Goal: Task Accomplishment & Management: Manage account settings

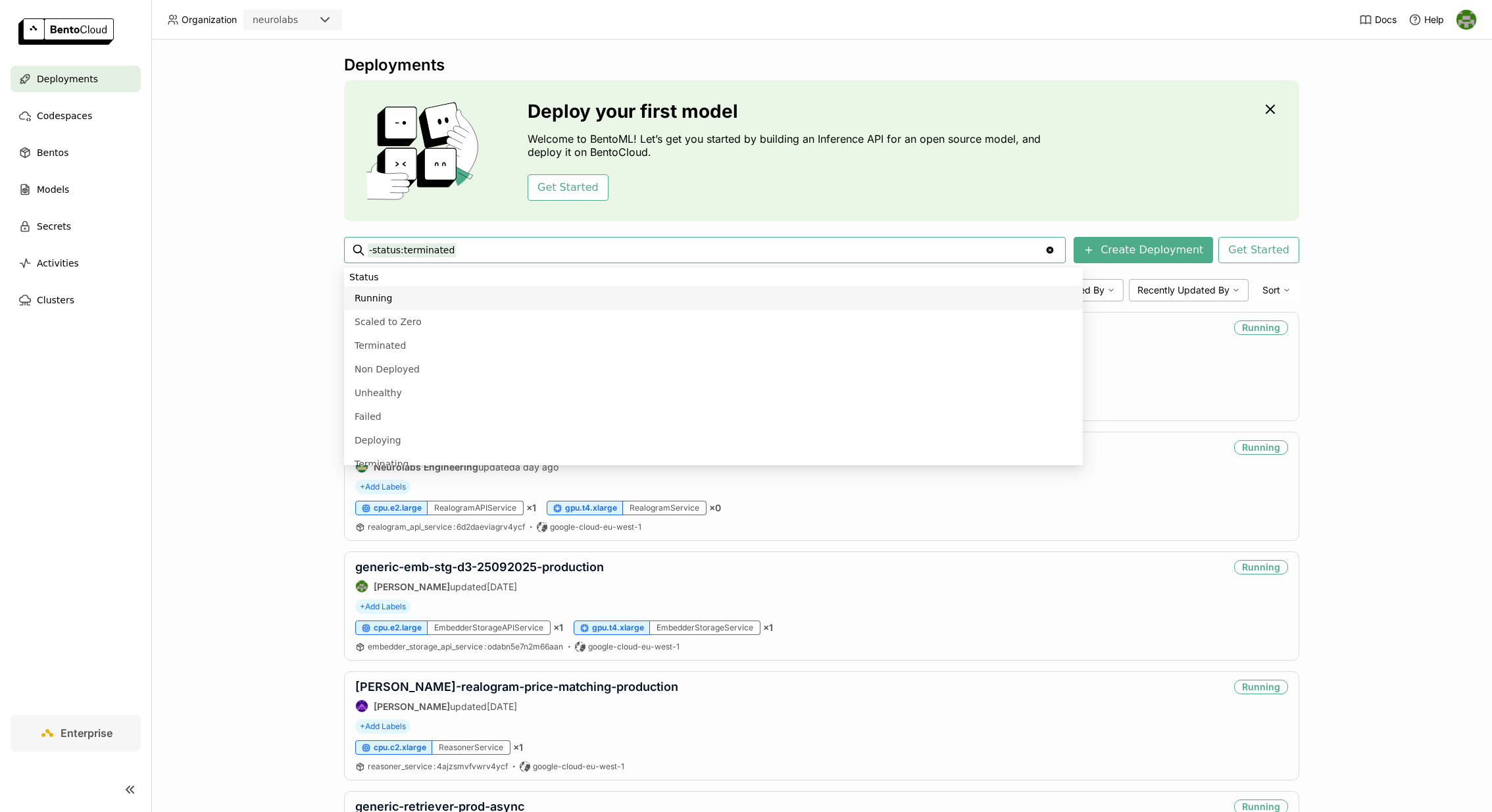
scroll to position [539, 0]
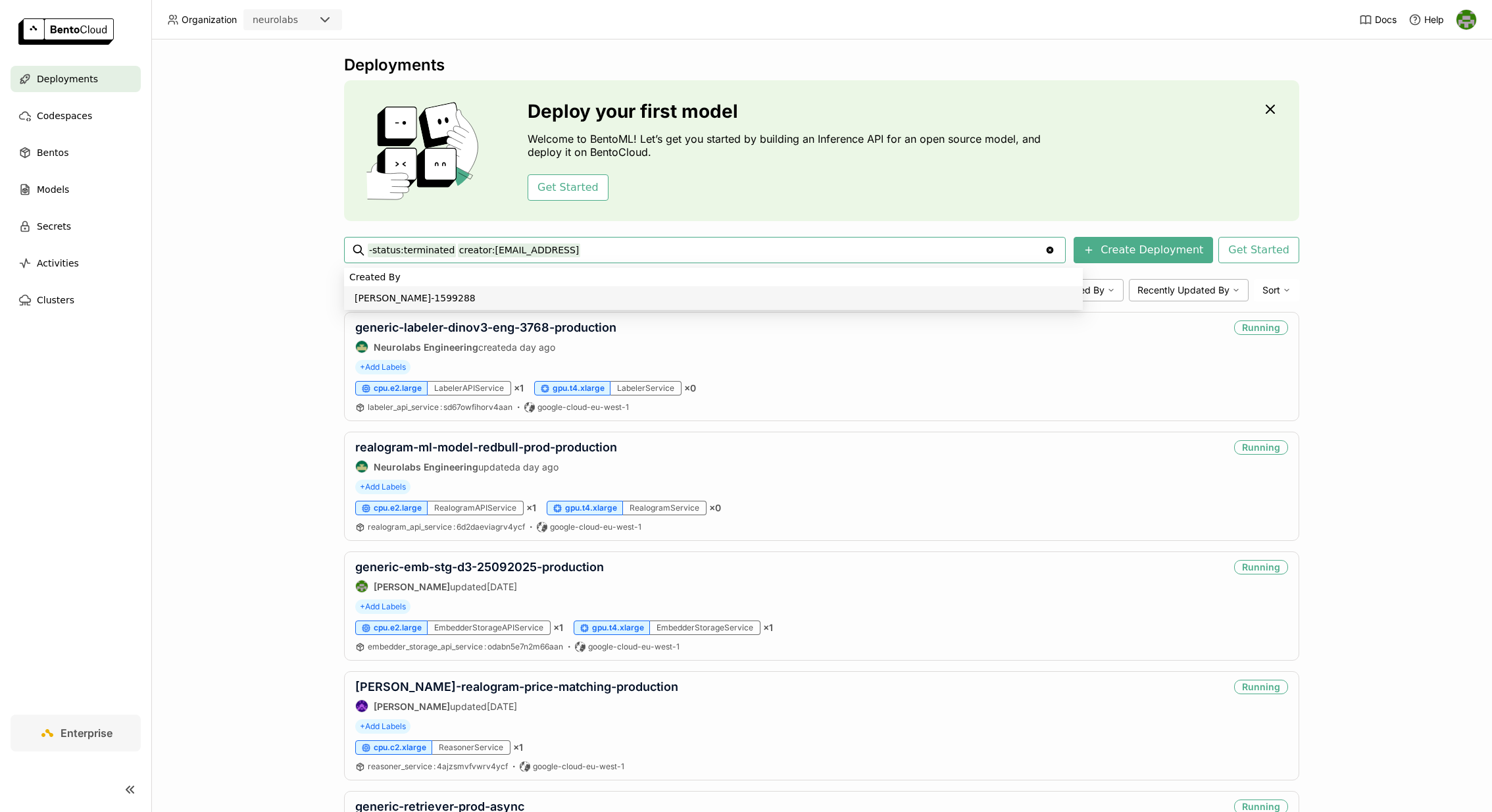
click at [637, 252] on input "-status:terminated creator:adorofeev@neurolabs.ai" at bounding box center [706, 250] width 677 height 21
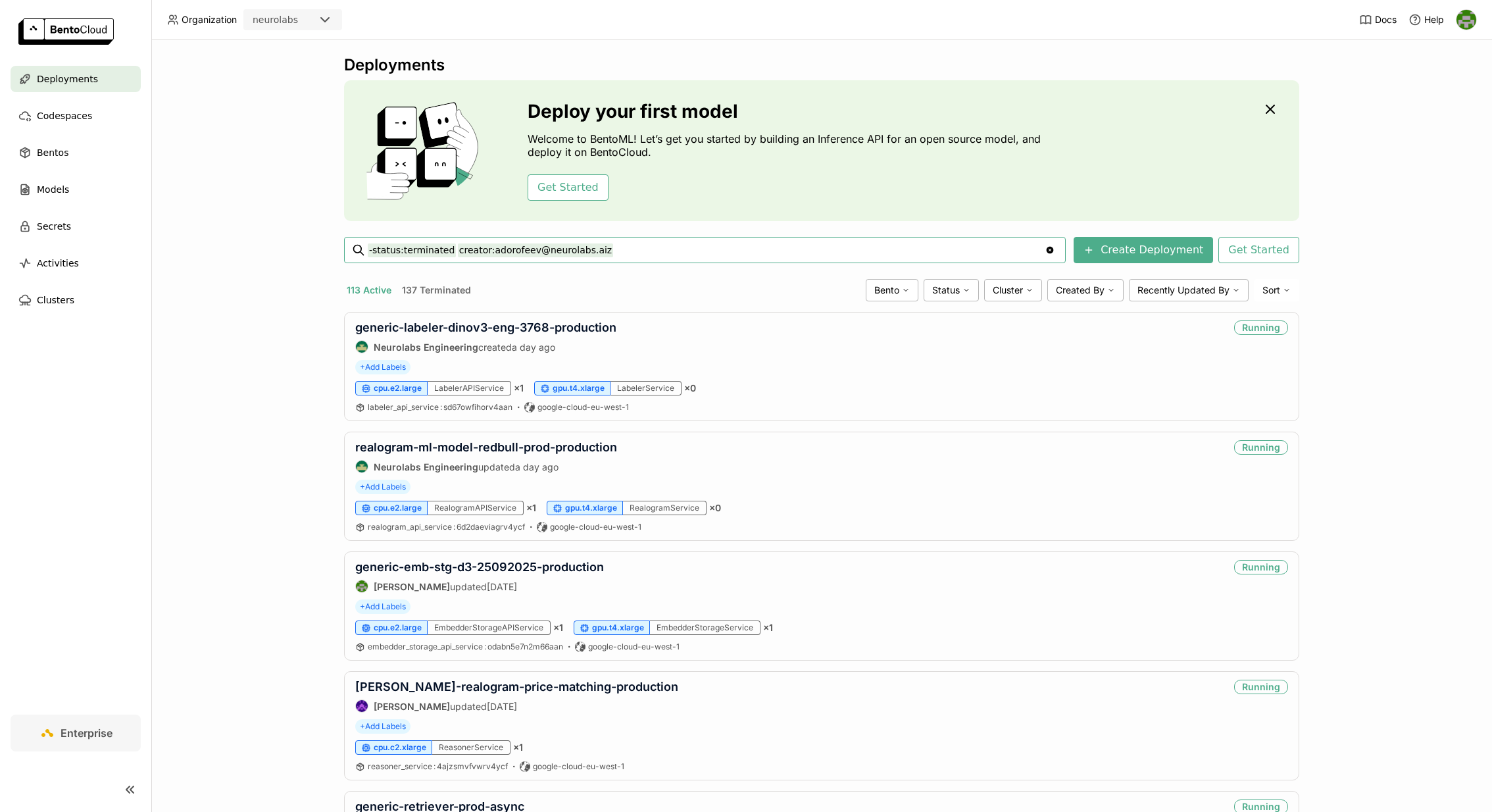
click at [451, 249] on input "-status:terminated creator:adorofeev@neurolabs.aiz" at bounding box center [706, 250] width 677 height 21
type input "-status:terminated gdino-secondary-display-prod-production"
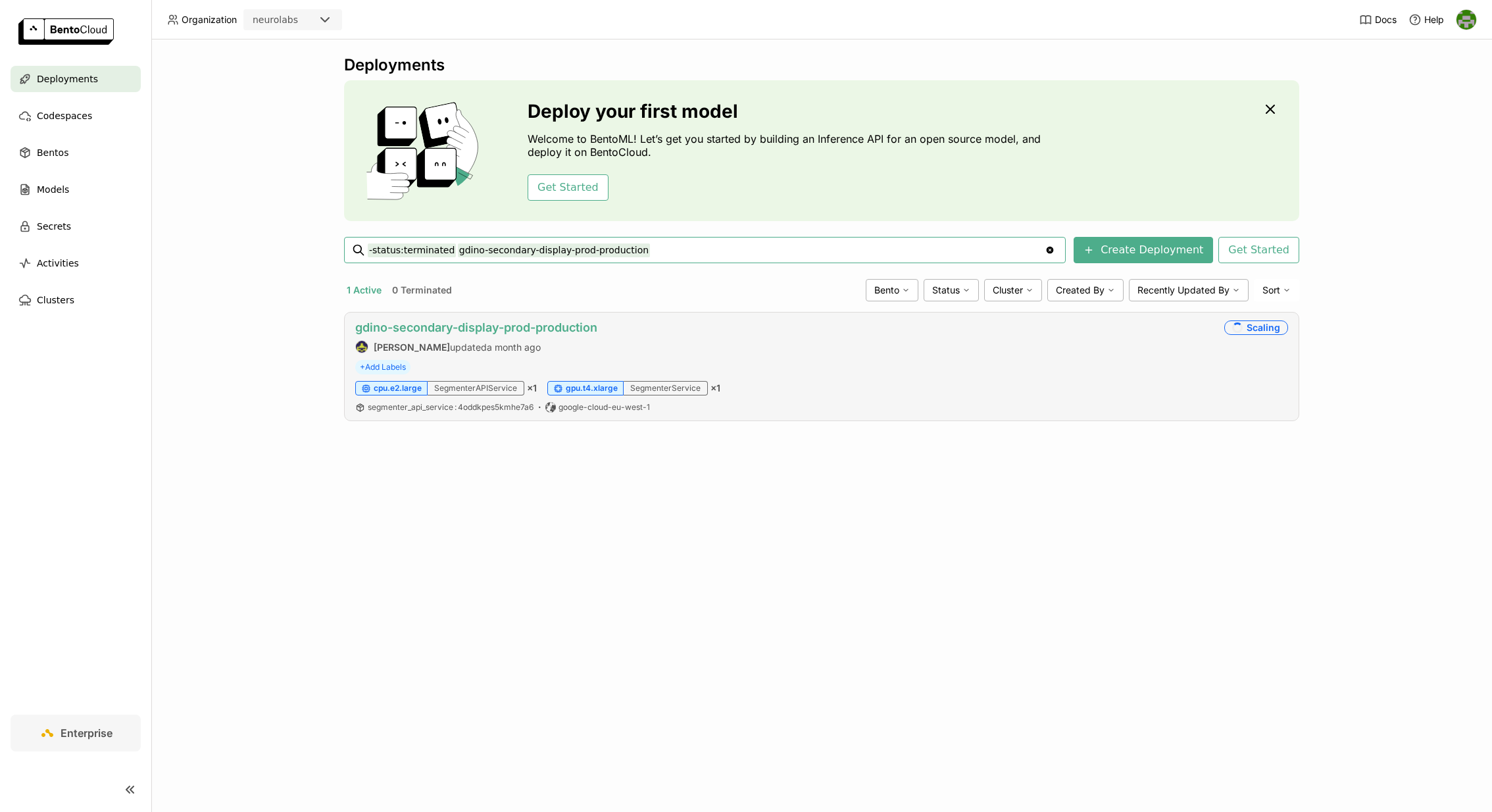
click at [518, 327] on link "gdino-secondary-display-prod-production" at bounding box center [476, 327] width 242 height 14
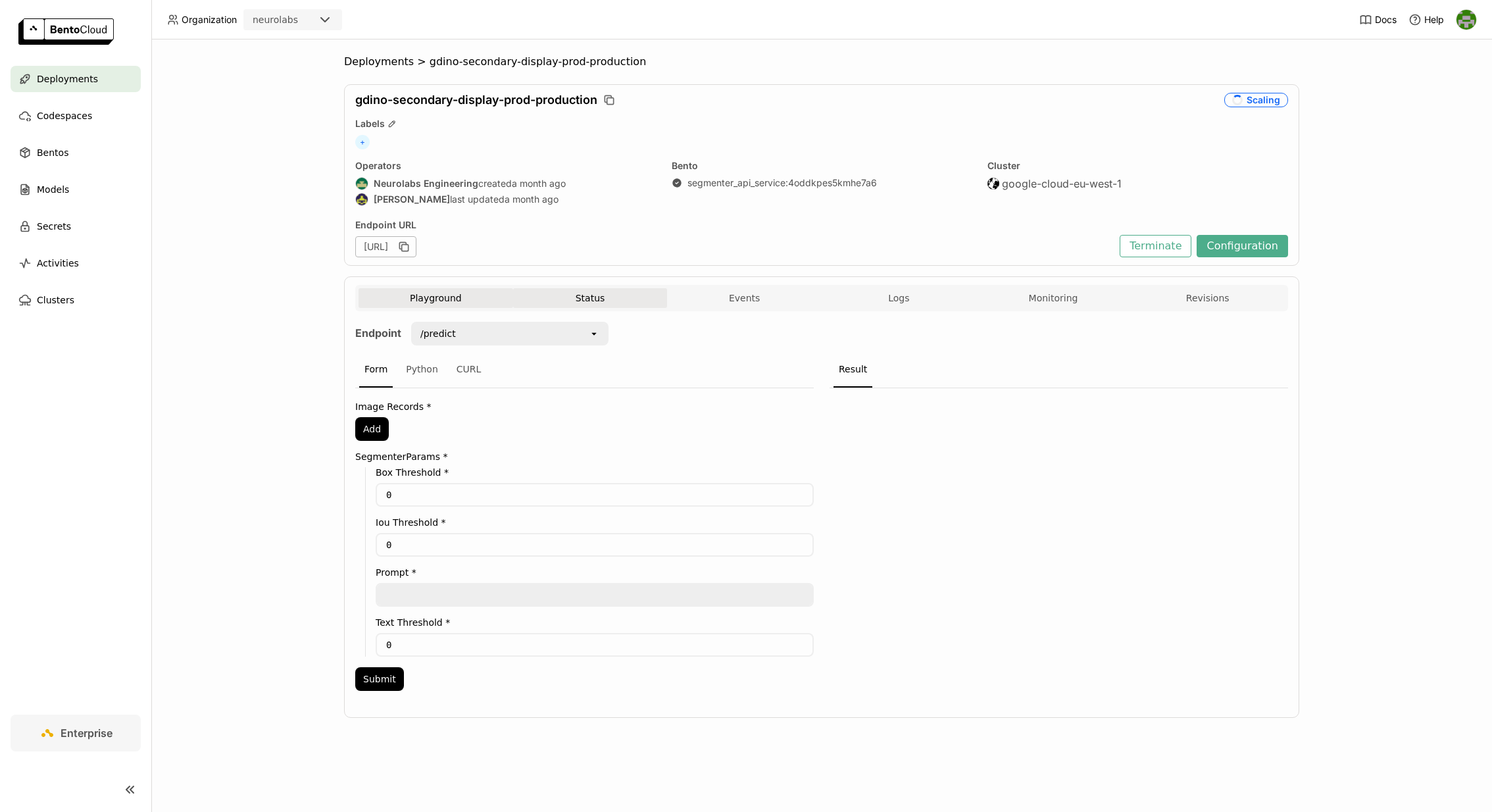
click at [590, 296] on button "Status" at bounding box center [590, 298] width 154 height 20
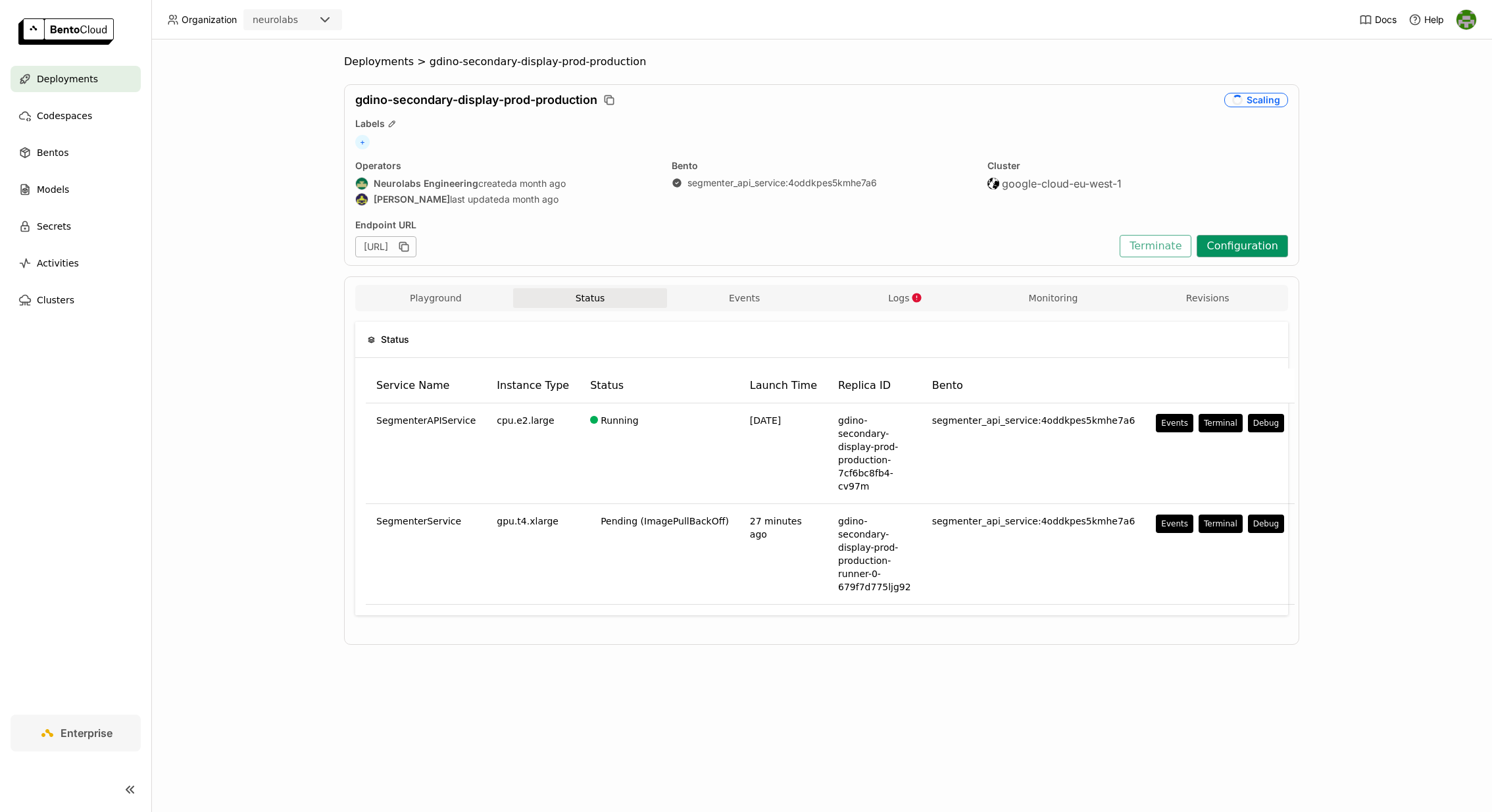
click at [1253, 251] on button "Configuration" at bounding box center [1242, 246] width 91 height 22
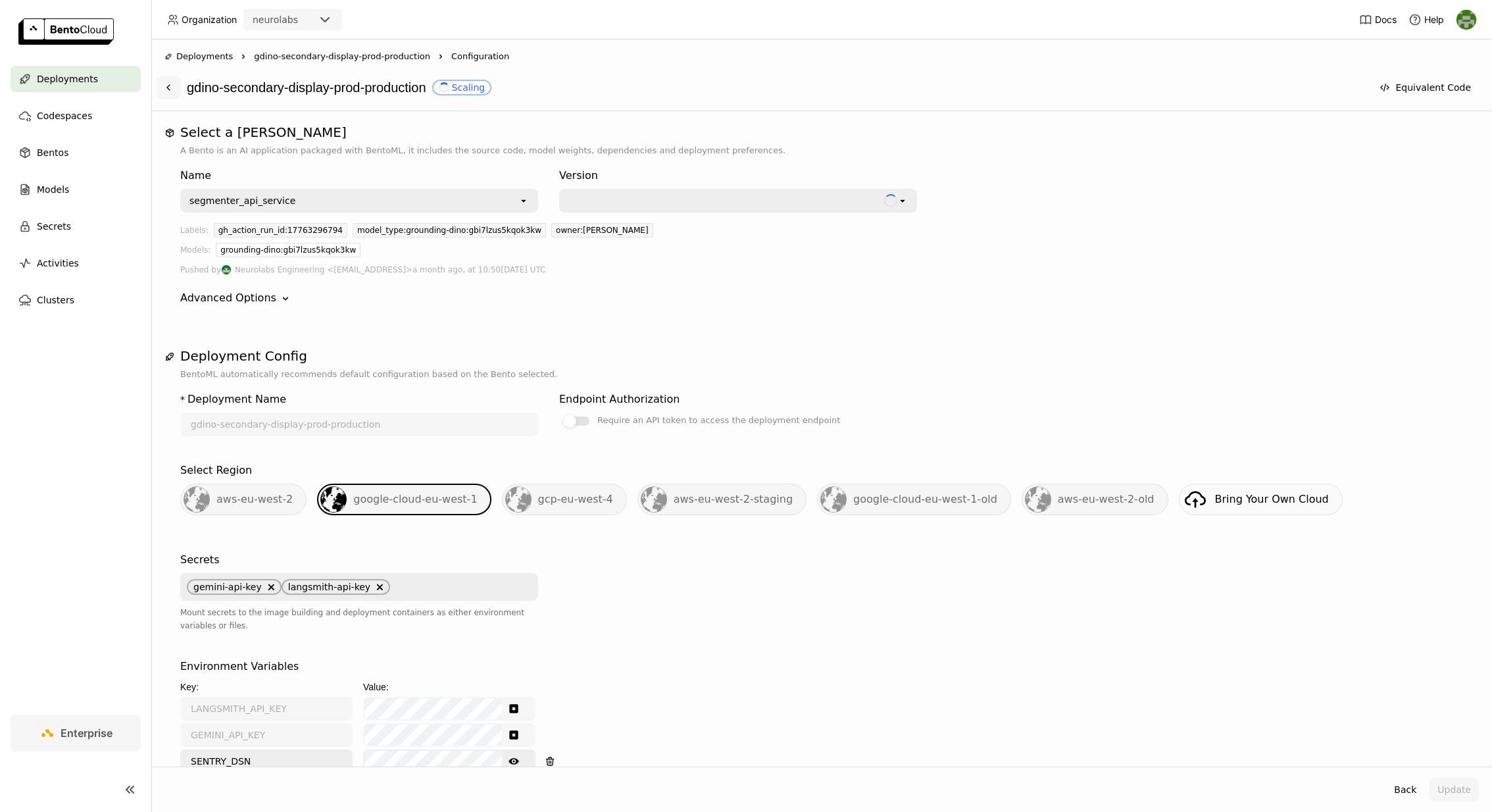
click at [167, 89] on icon at bounding box center [168, 87] width 10 height 10
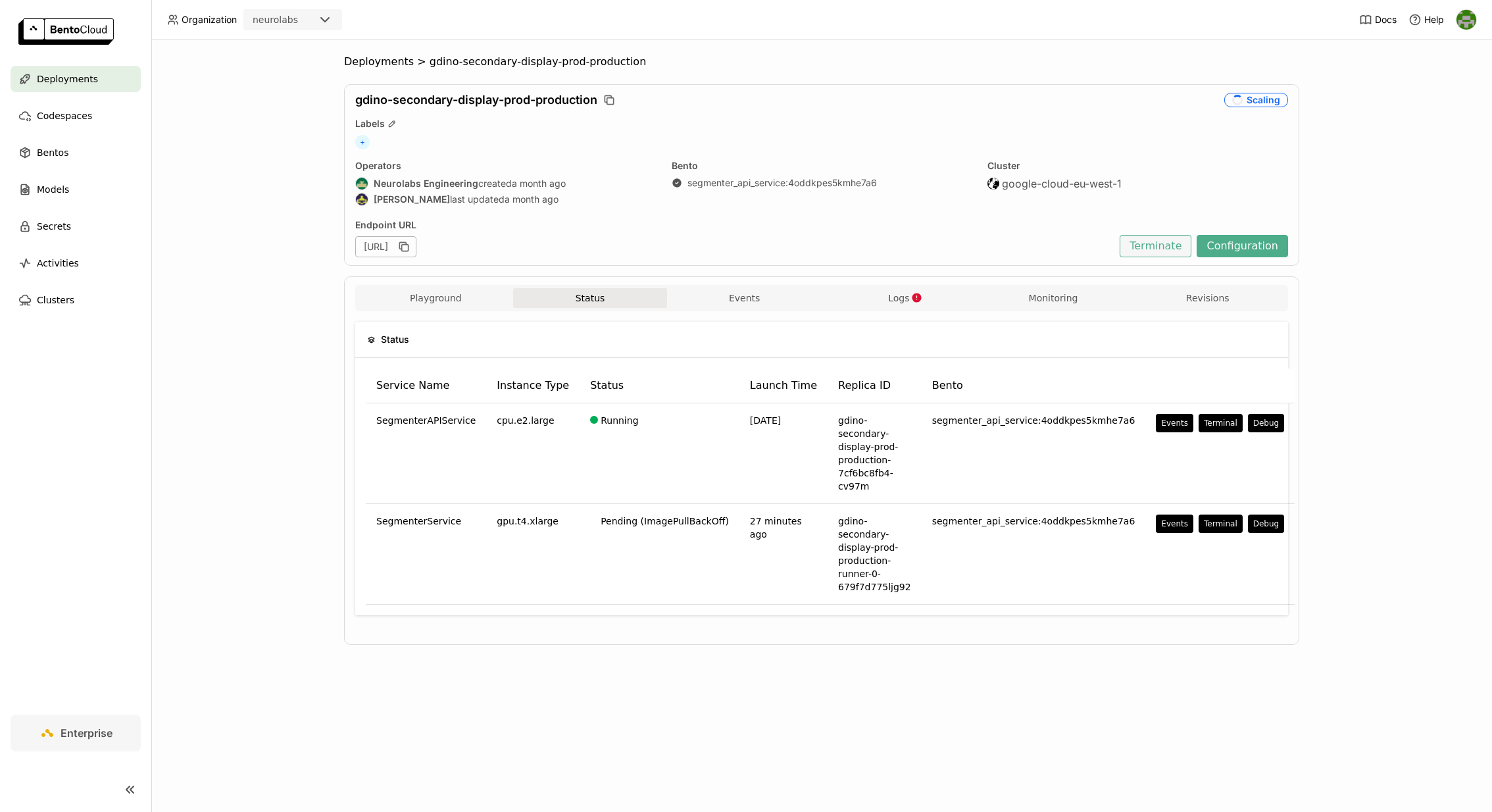
click at [1166, 247] on button "Terminate" at bounding box center [1155, 246] width 71 height 22
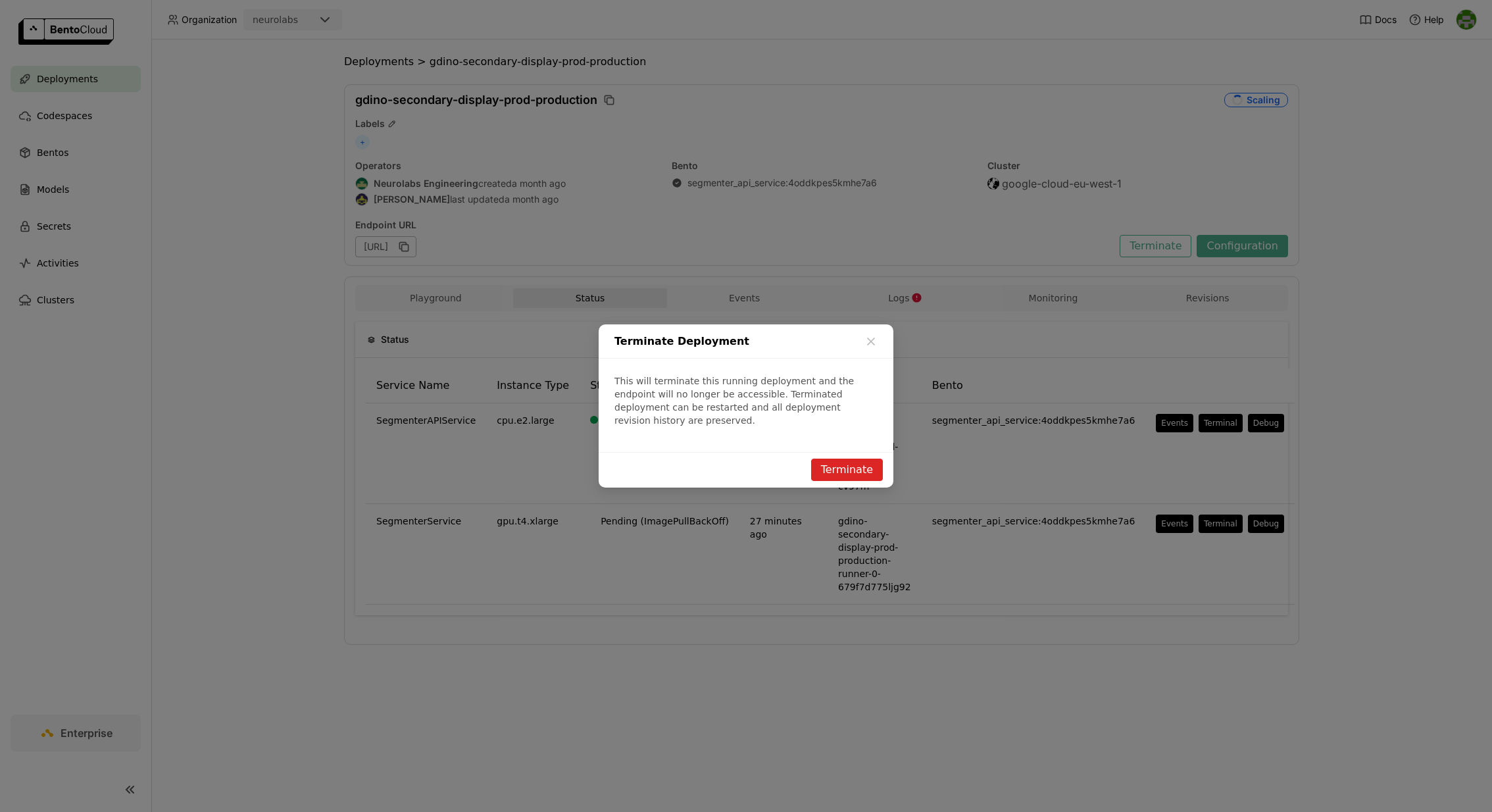
click at [864, 465] on button "Terminate" at bounding box center [847, 469] width 71 height 22
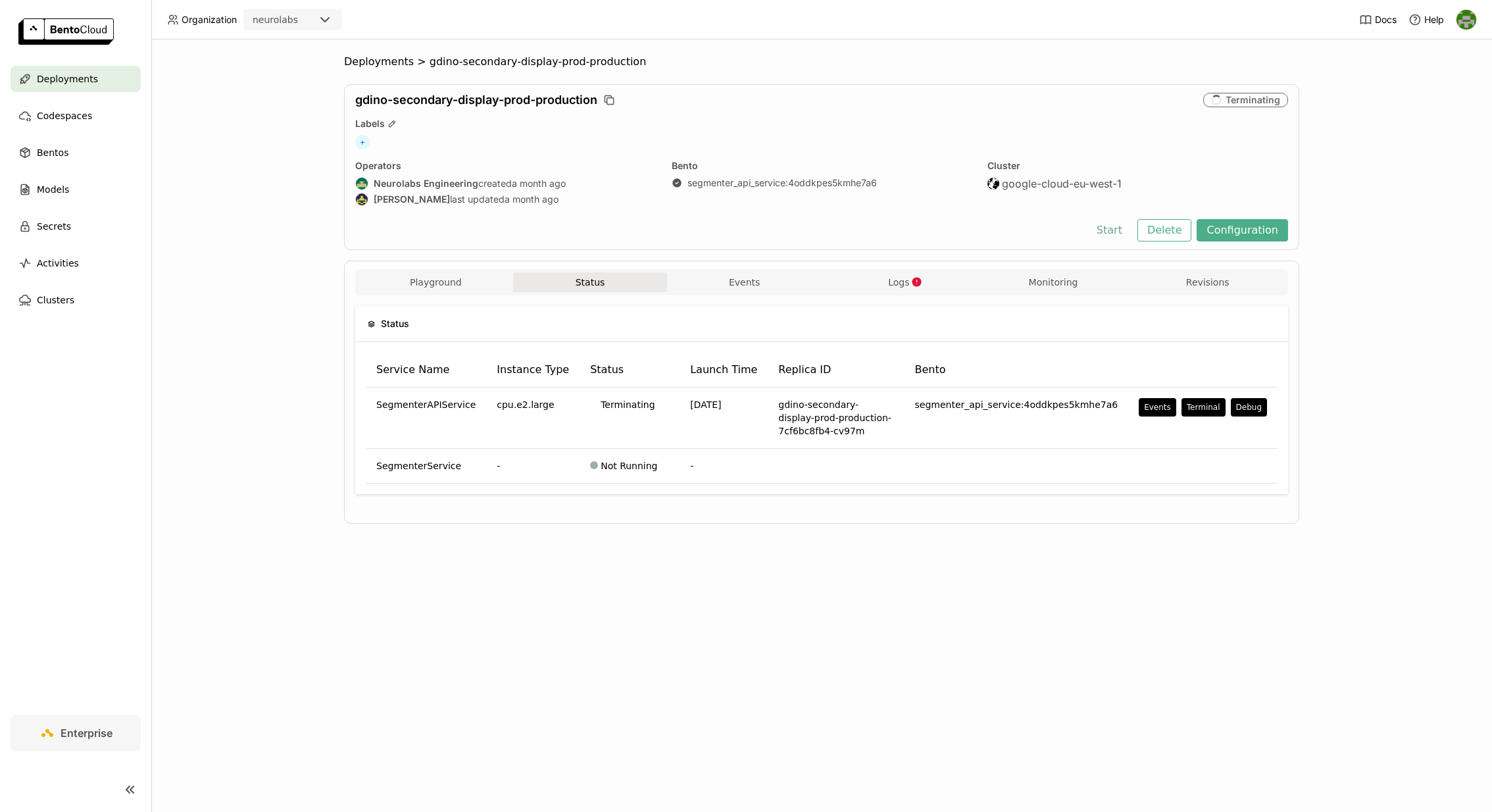
click at [1128, 230] on button "Start" at bounding box center [1110, 230] width 46 height 22
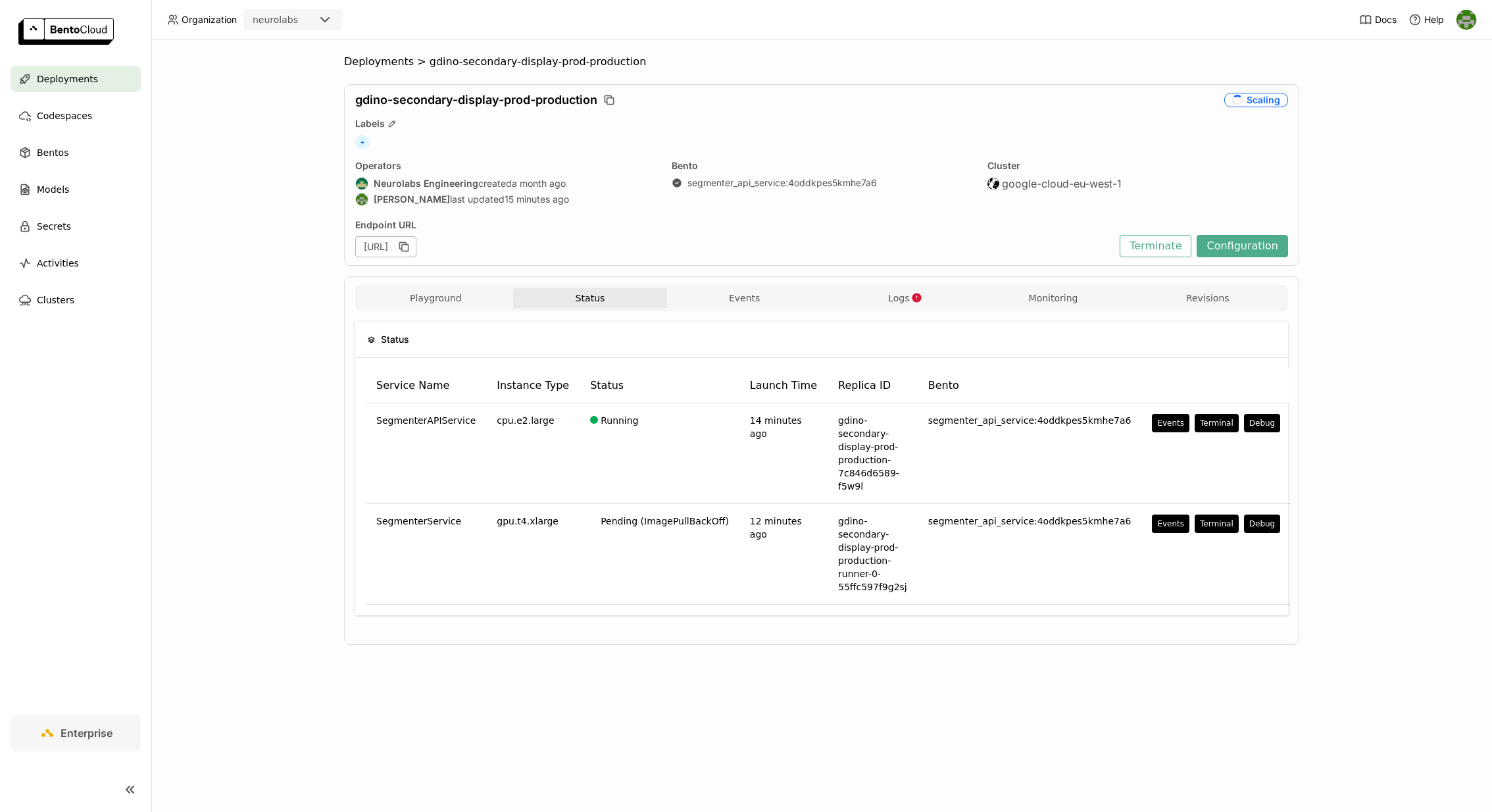
click at [260, 252] on div "Deployments > gdino-secondary-display-prod-production gdino-secondary-display-p…" at bounding box center [822, 425] width 1341 height 772
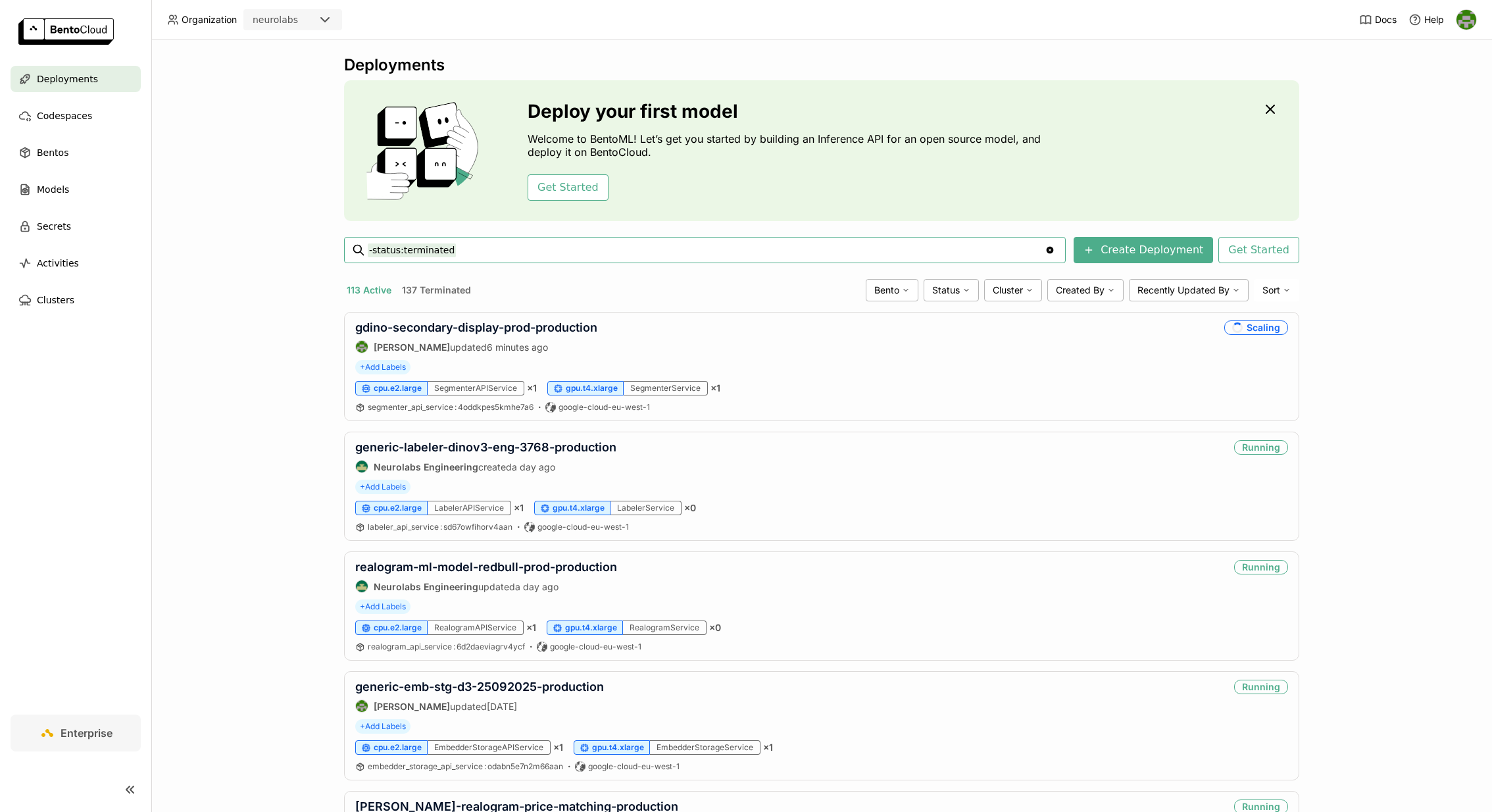
click at [676, 243] on input "-status:terminated" at bounding box center [706, 250] width 677 height 21
type input "generic-rdf-staging-status:terminated"
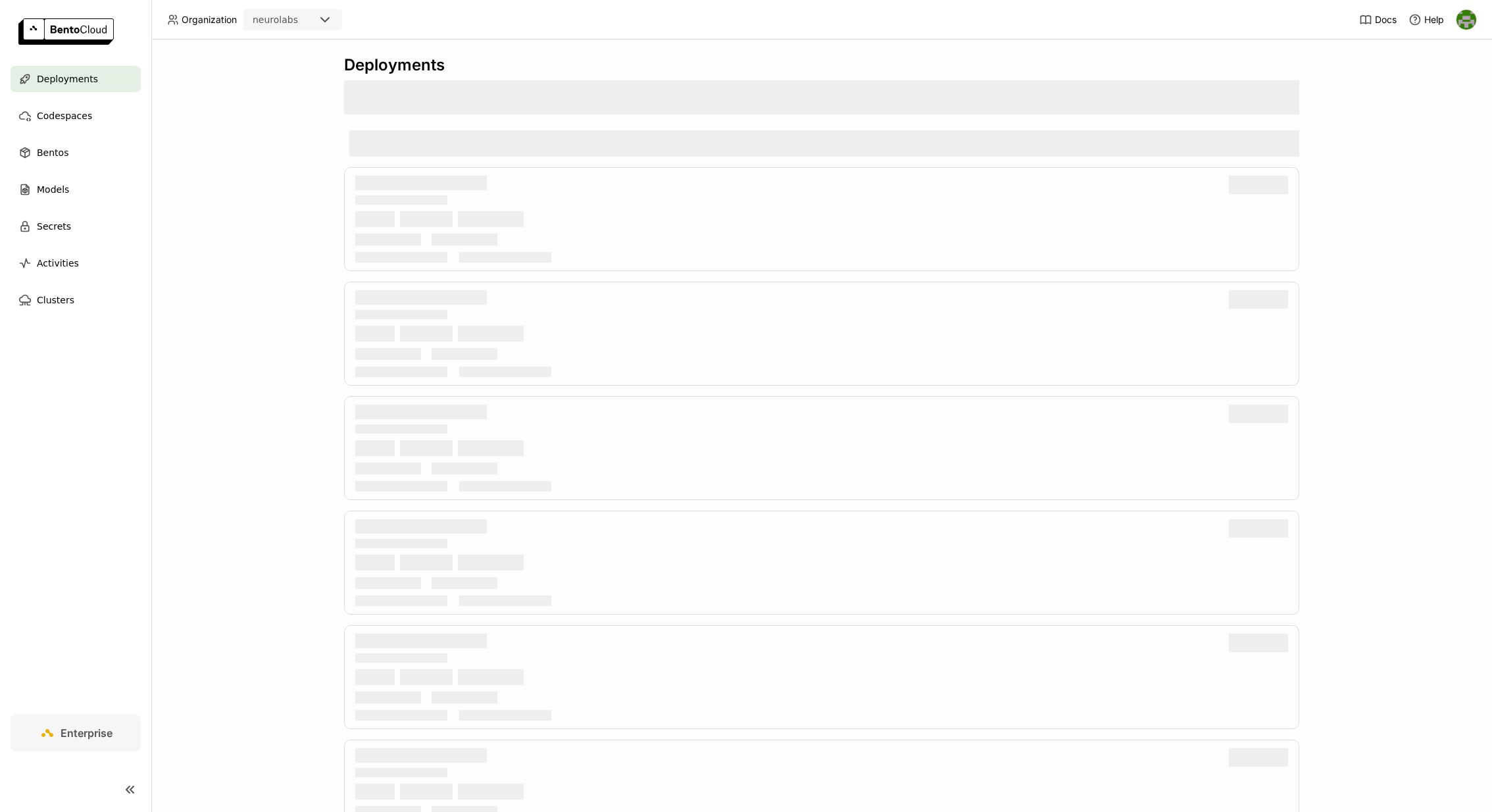
click at [102, 82] on div "Deployments" at bounding box center [75, 78] width 130 height 27
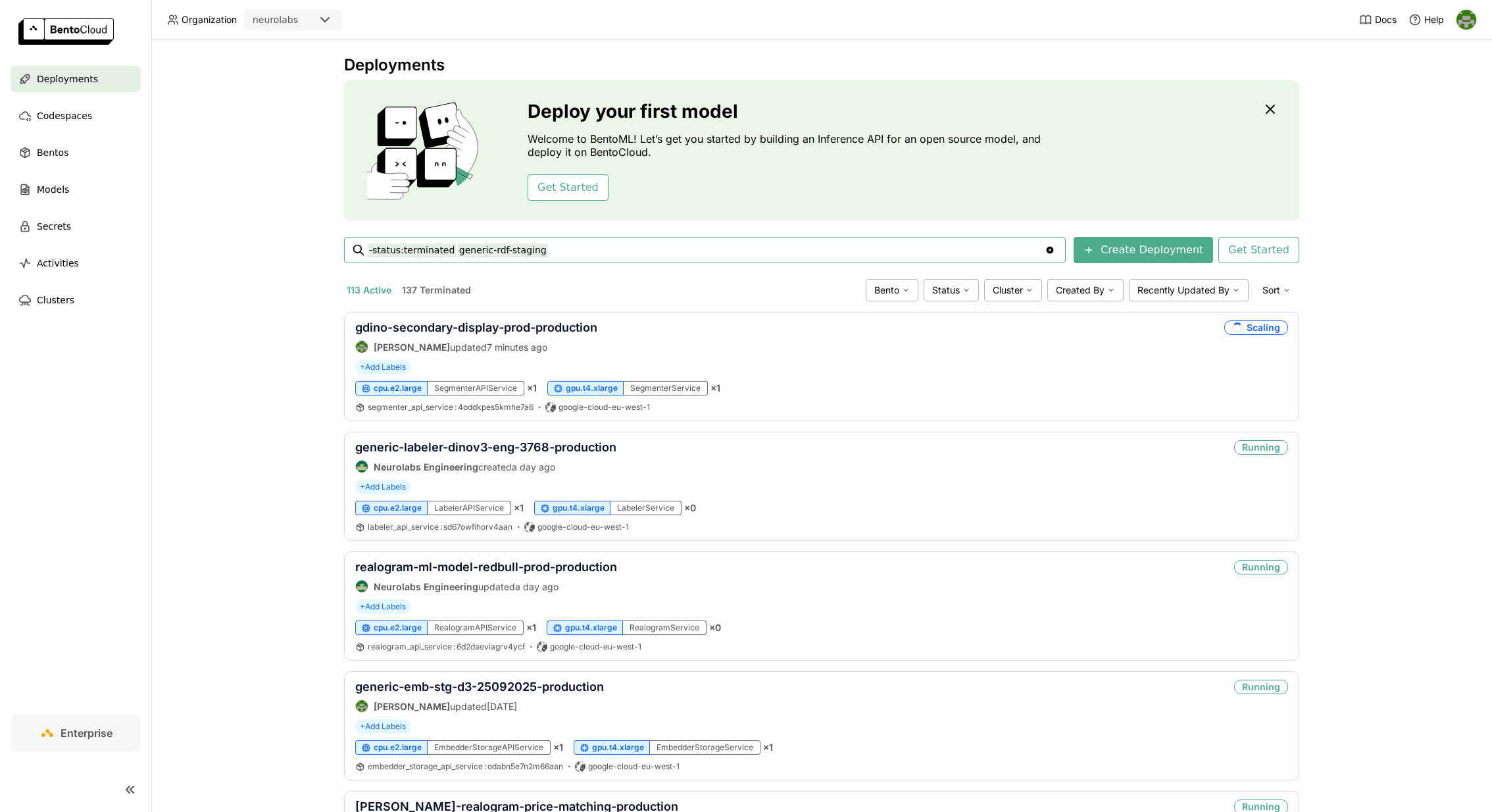
type input "-status:terminated generic-rdf-staging"
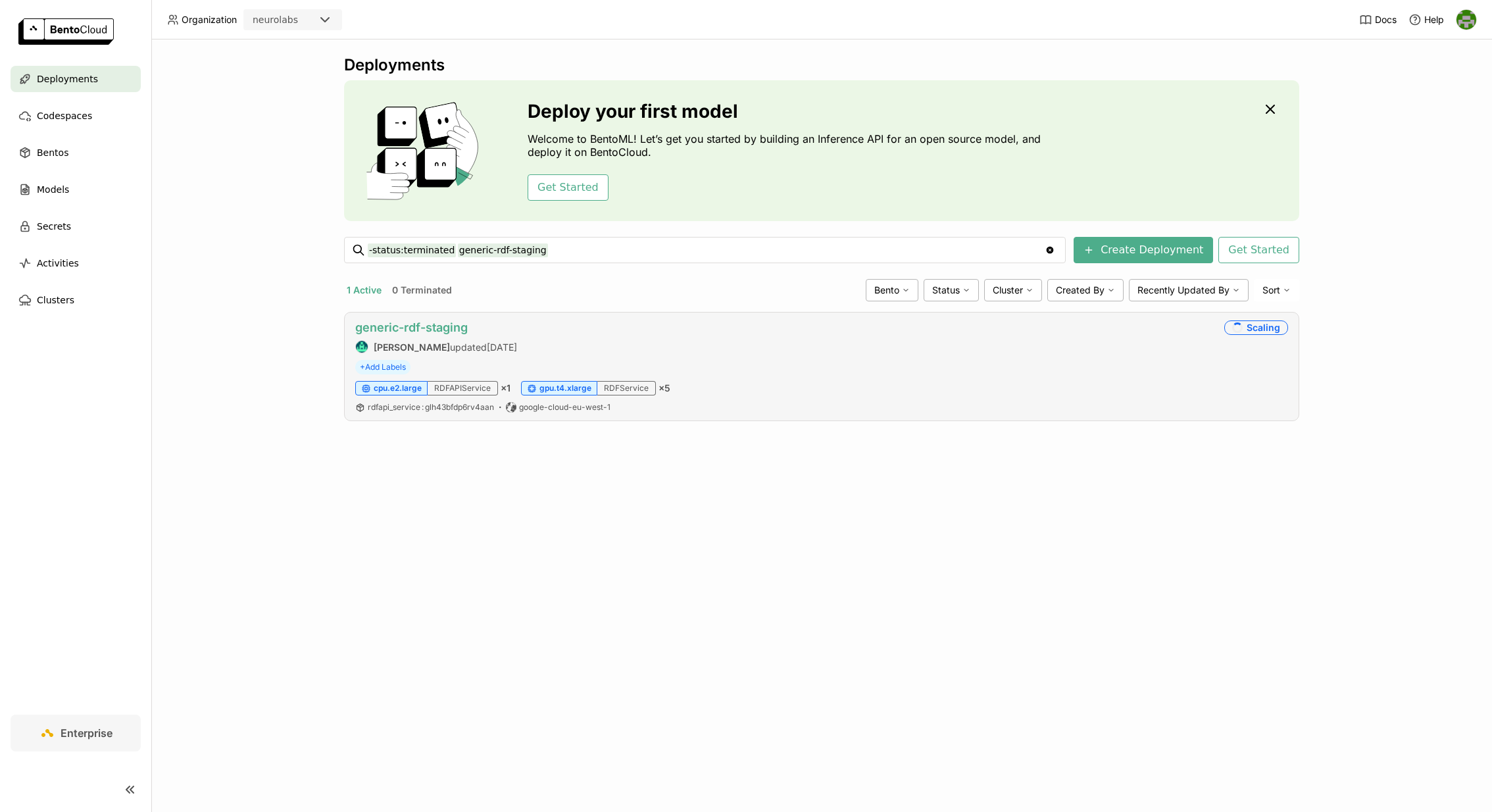
click at [448, 325] on link "generic-rdf-staging" at bounding box center [411, 327] width 113 height 14
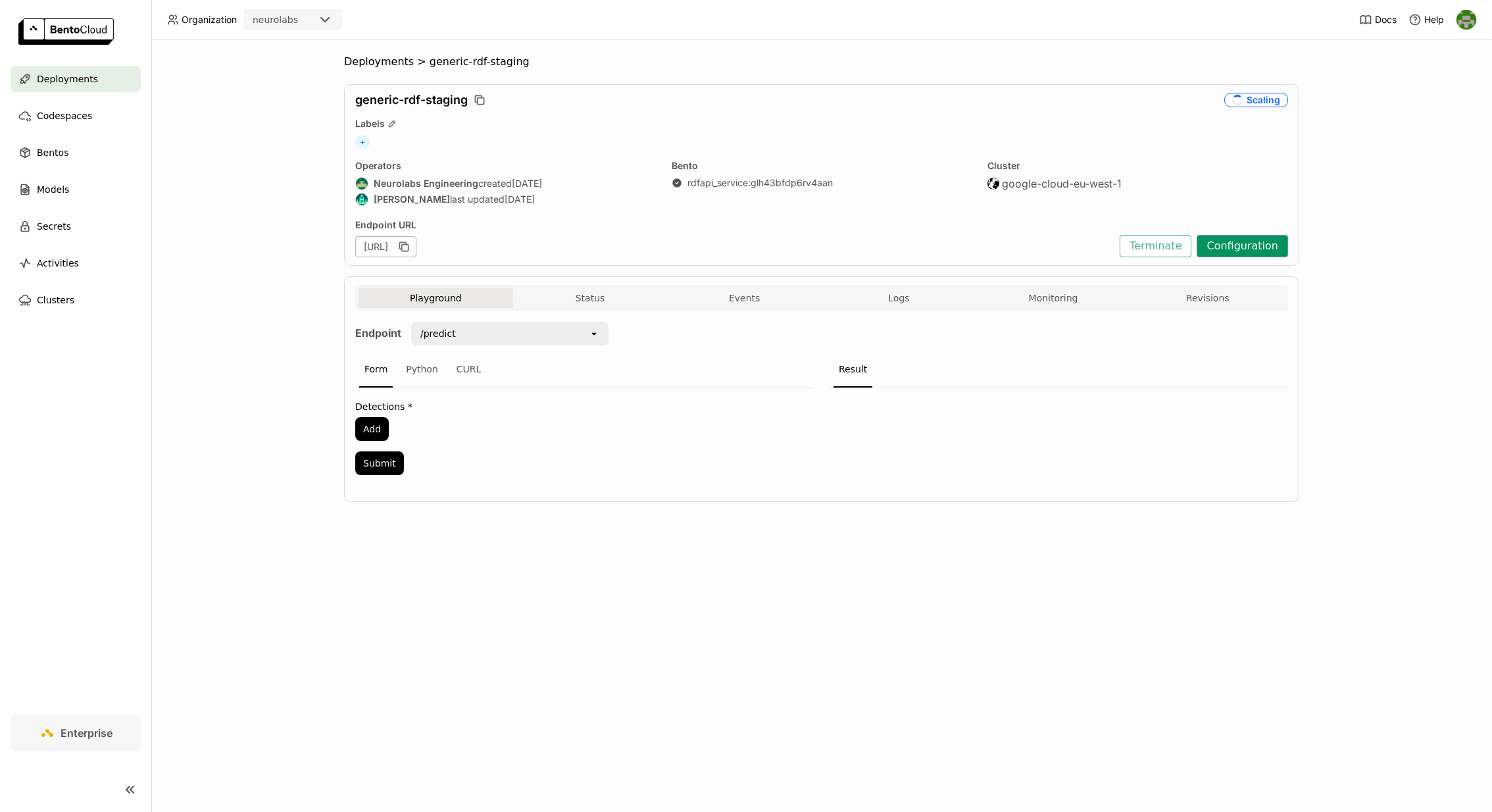
click at [1241, 249] on button "Configuration" at bounding box center [1242, 246] width 91 height 22
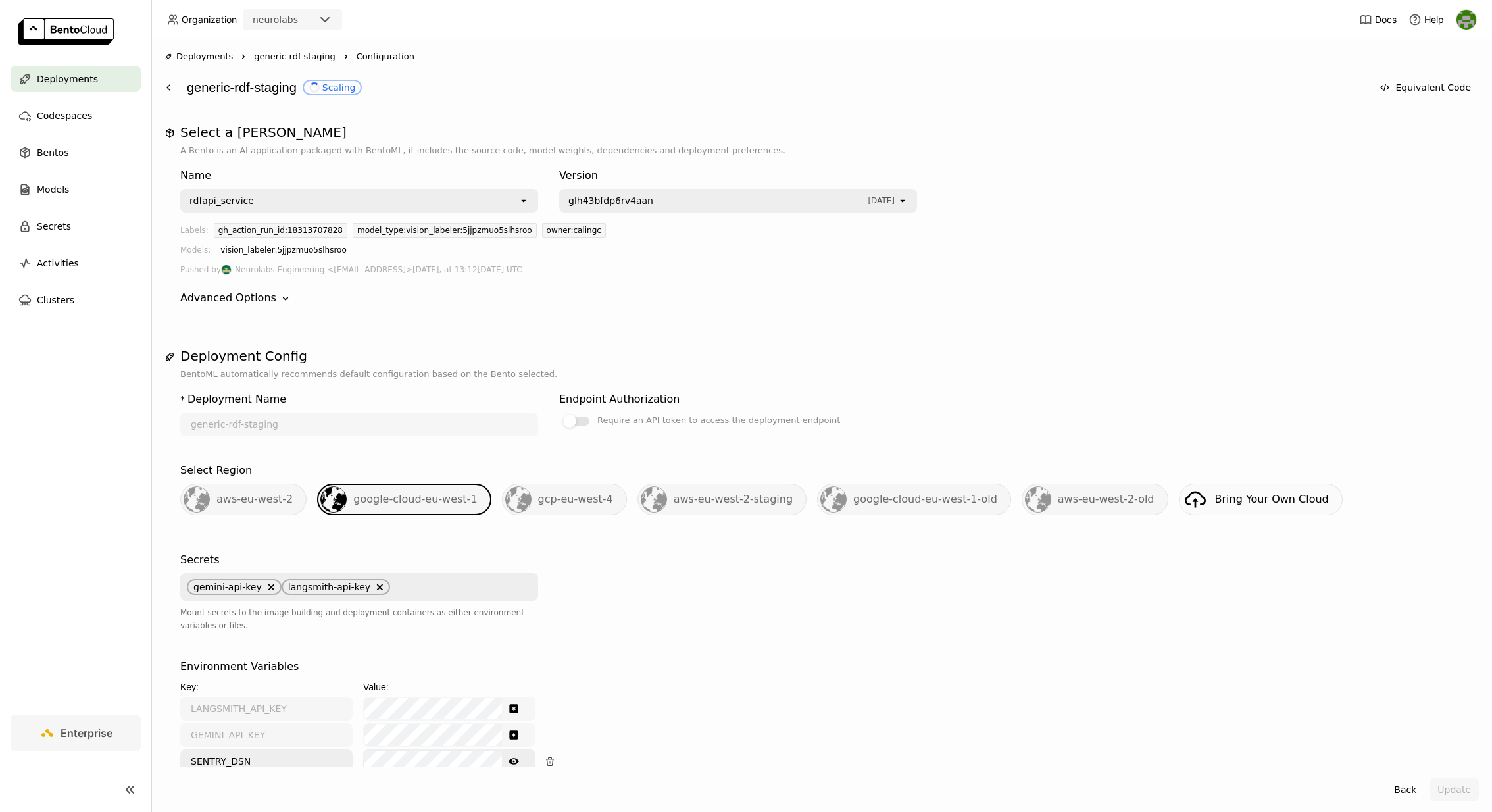
click at [311, 51] on span "generic-rdf-staging" at bounding box center [295, 56] width 81 height 13
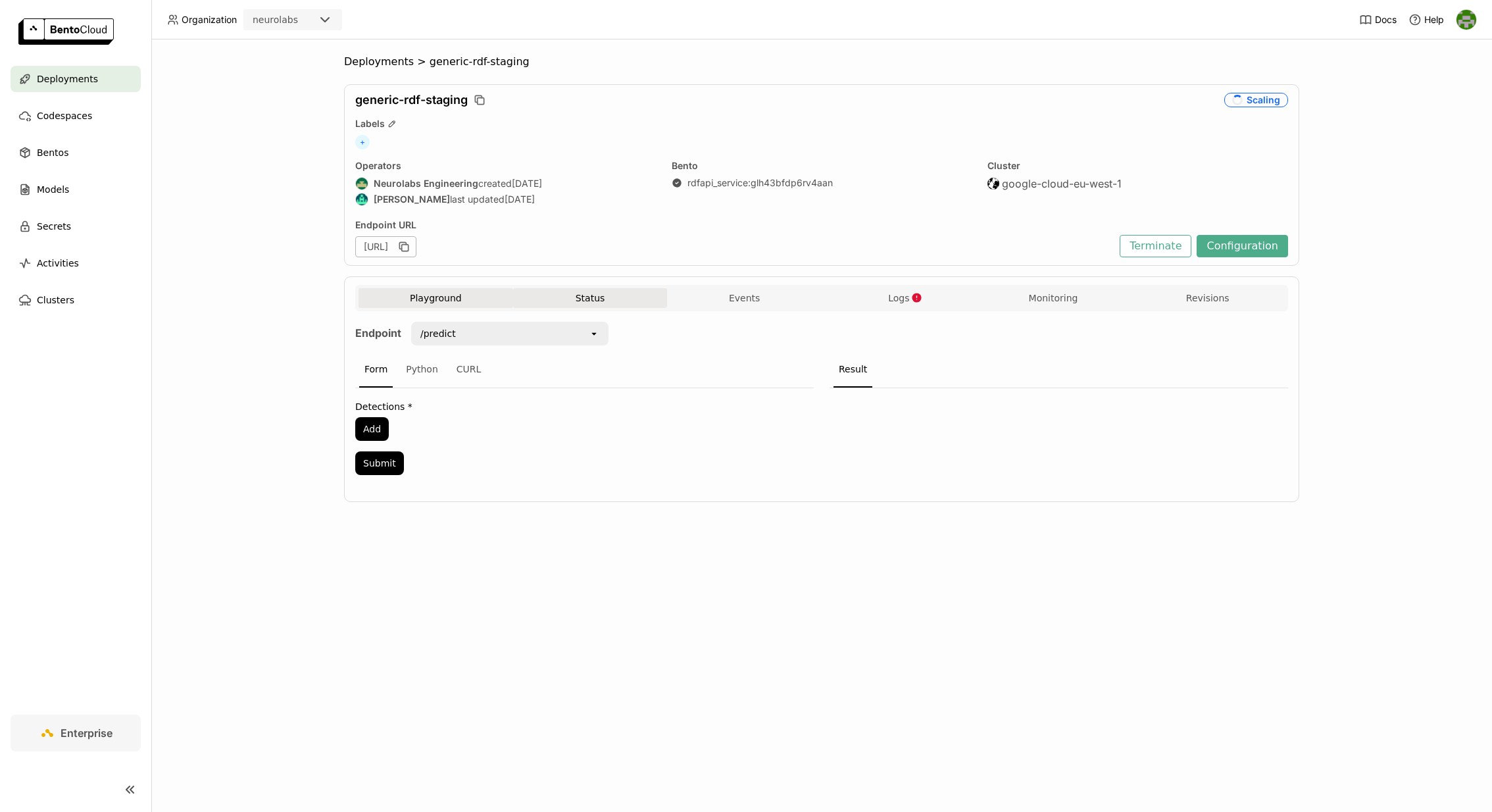
click at [600, 296] on button "Status" at bounding box center [590, 298] width 154 height 20
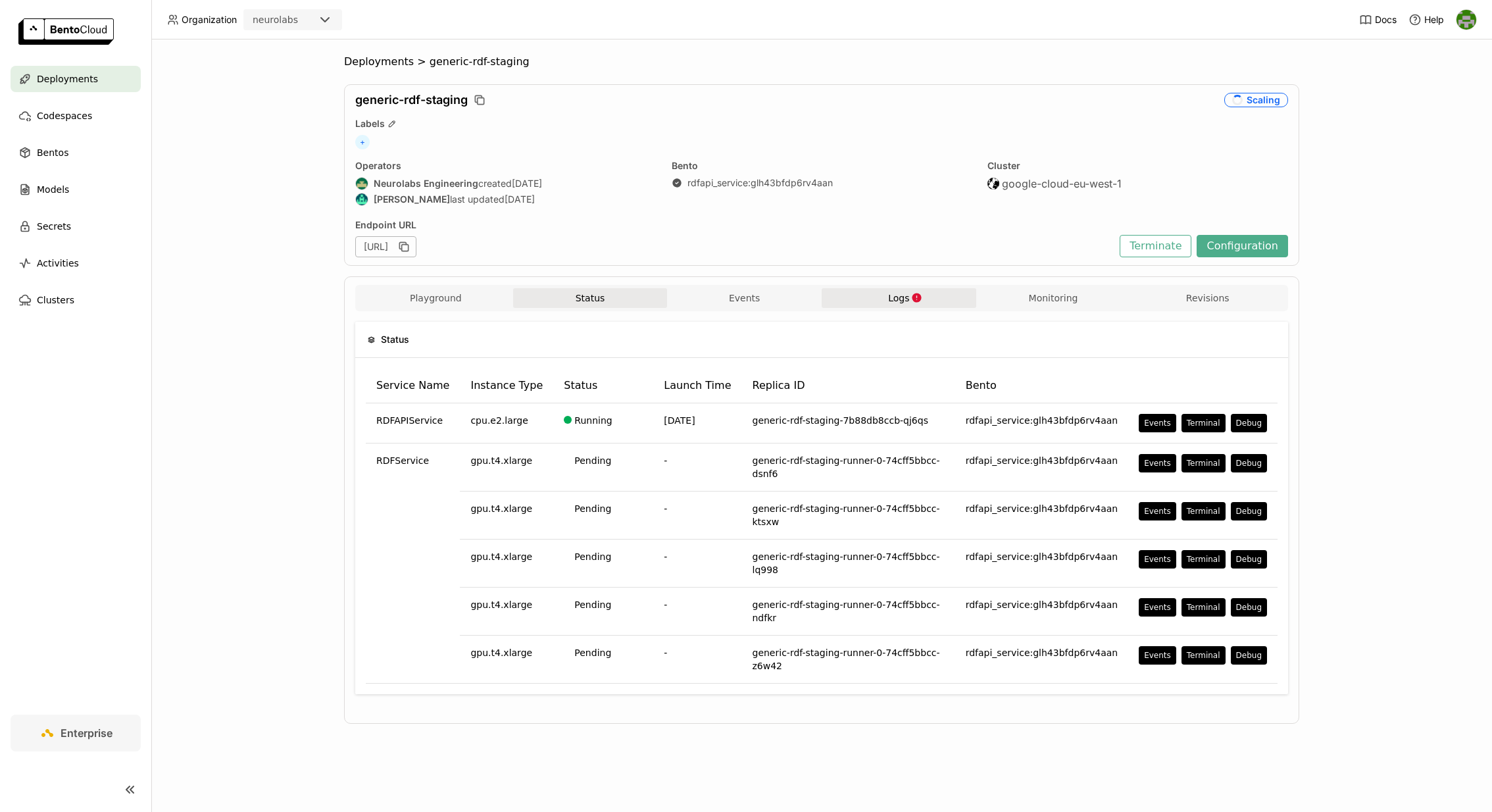
click at [890, 298] on span "Logs" at bounding box center [898, 298] width 21 height 12
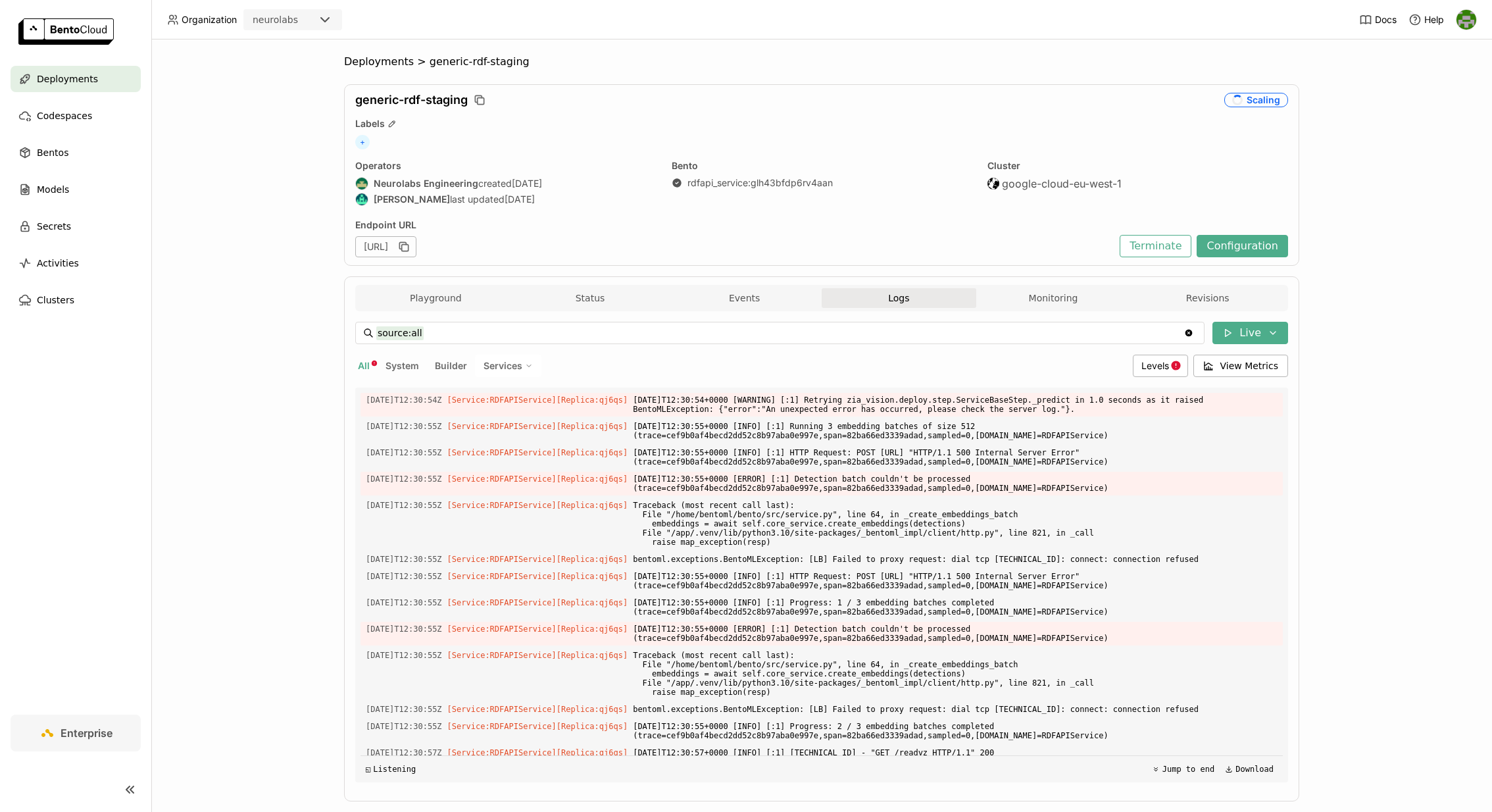
scroll to position [3858, 0]
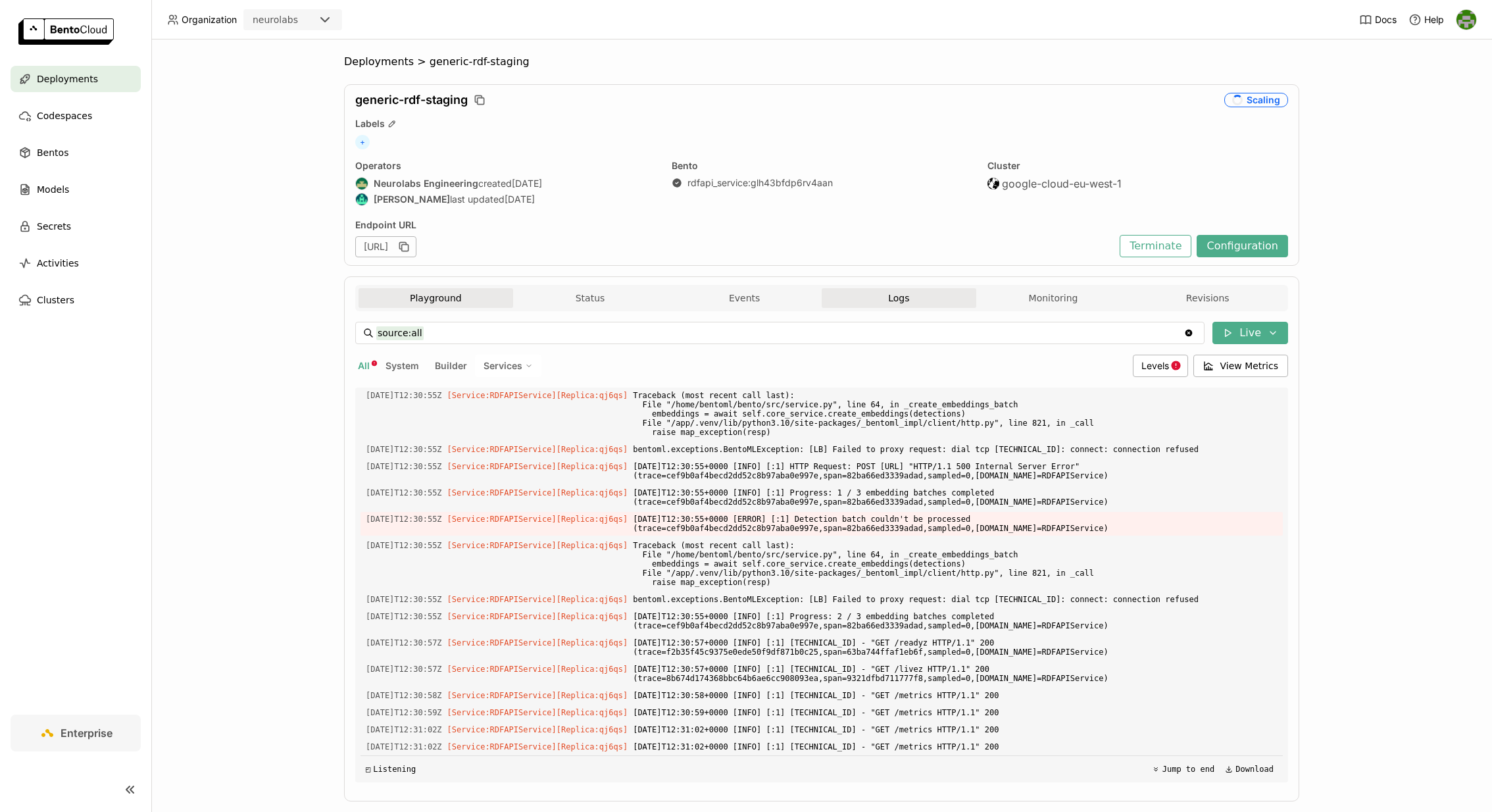
click at [437, 302] on button "Playground" at bounding box center [435, 298] width 154 height 20
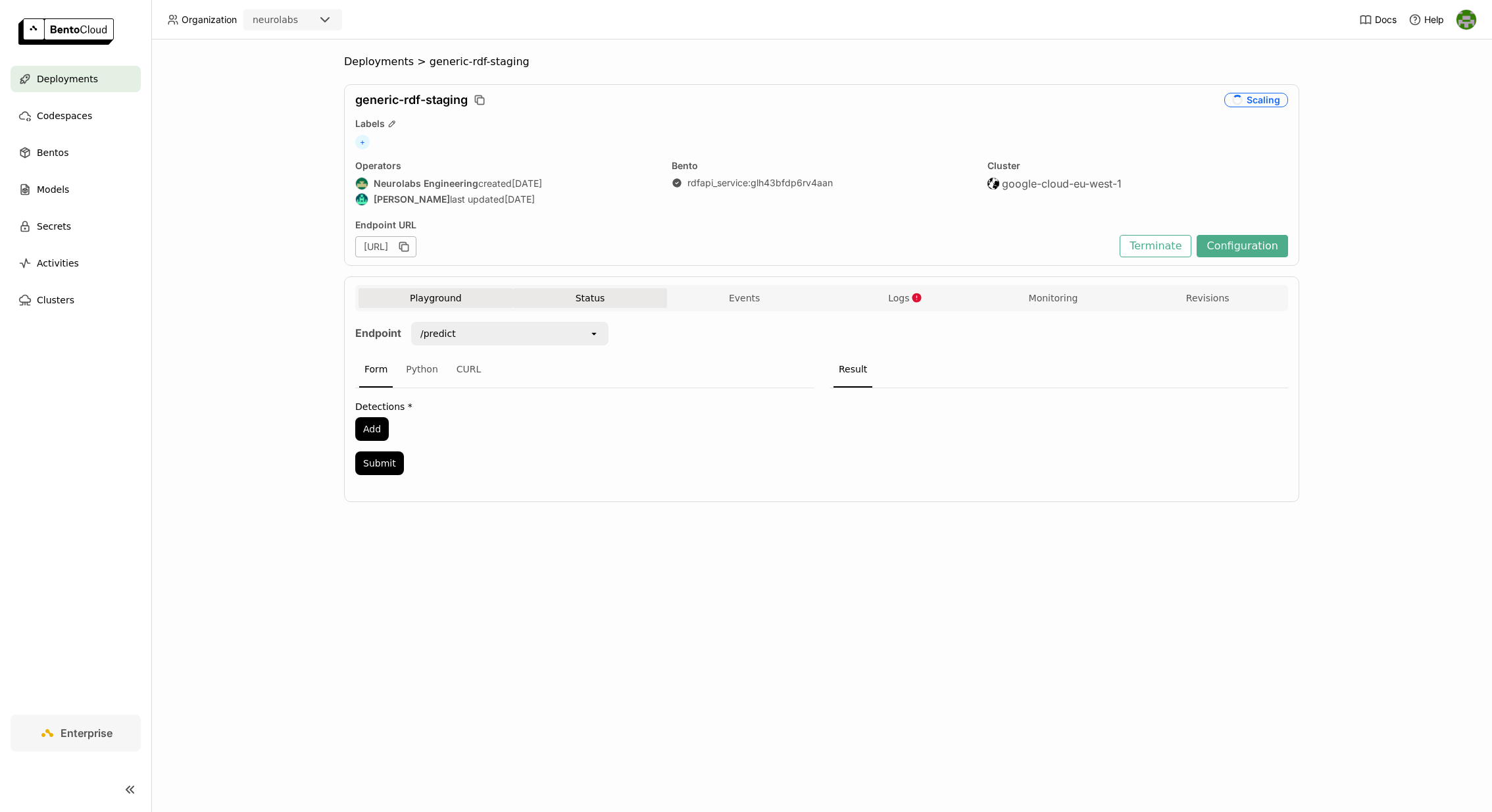
click at [584, 294] on button "Status" at bounding box center [590, 298] width 154 height 20
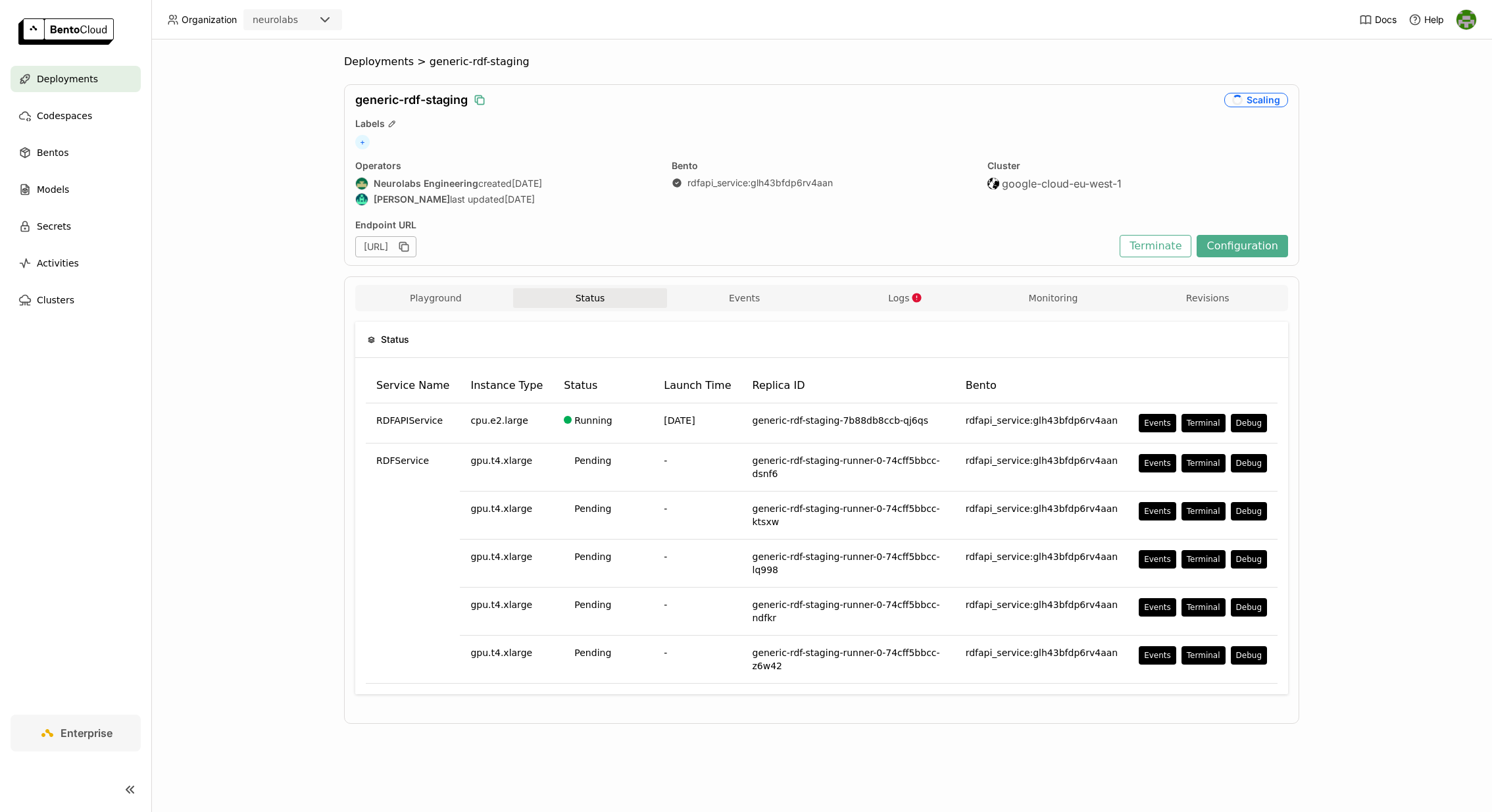
click at [477, 97] on icon "button" at bounding box center [479, 99] width 13 height 13
click at [79, 84] on span "Deployments" at bounding box center [67, 78] width 61 height 15
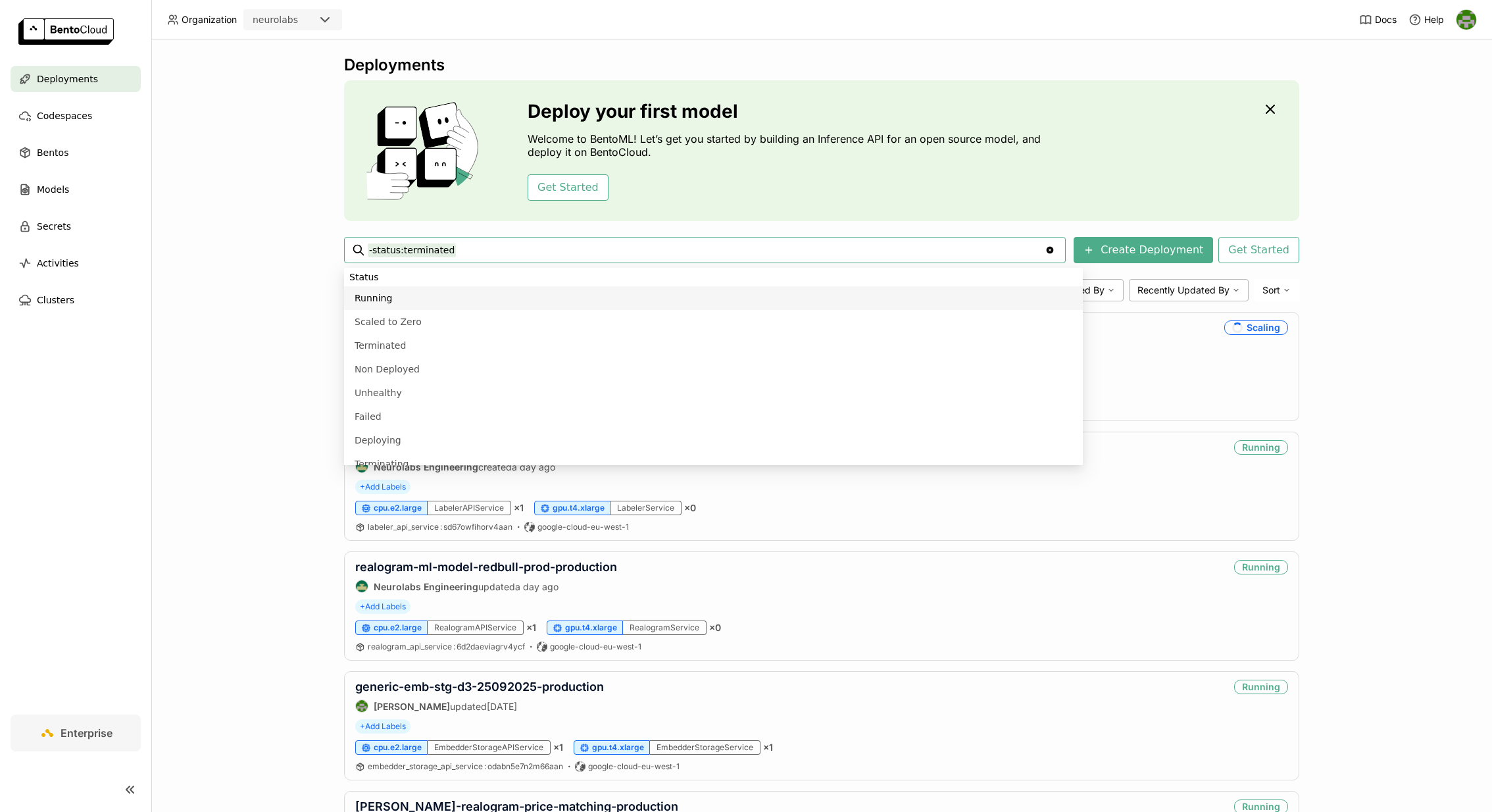
click at [577, 250] on input "-status:terminated" at bounding box center [706, 250] width 677 height 21
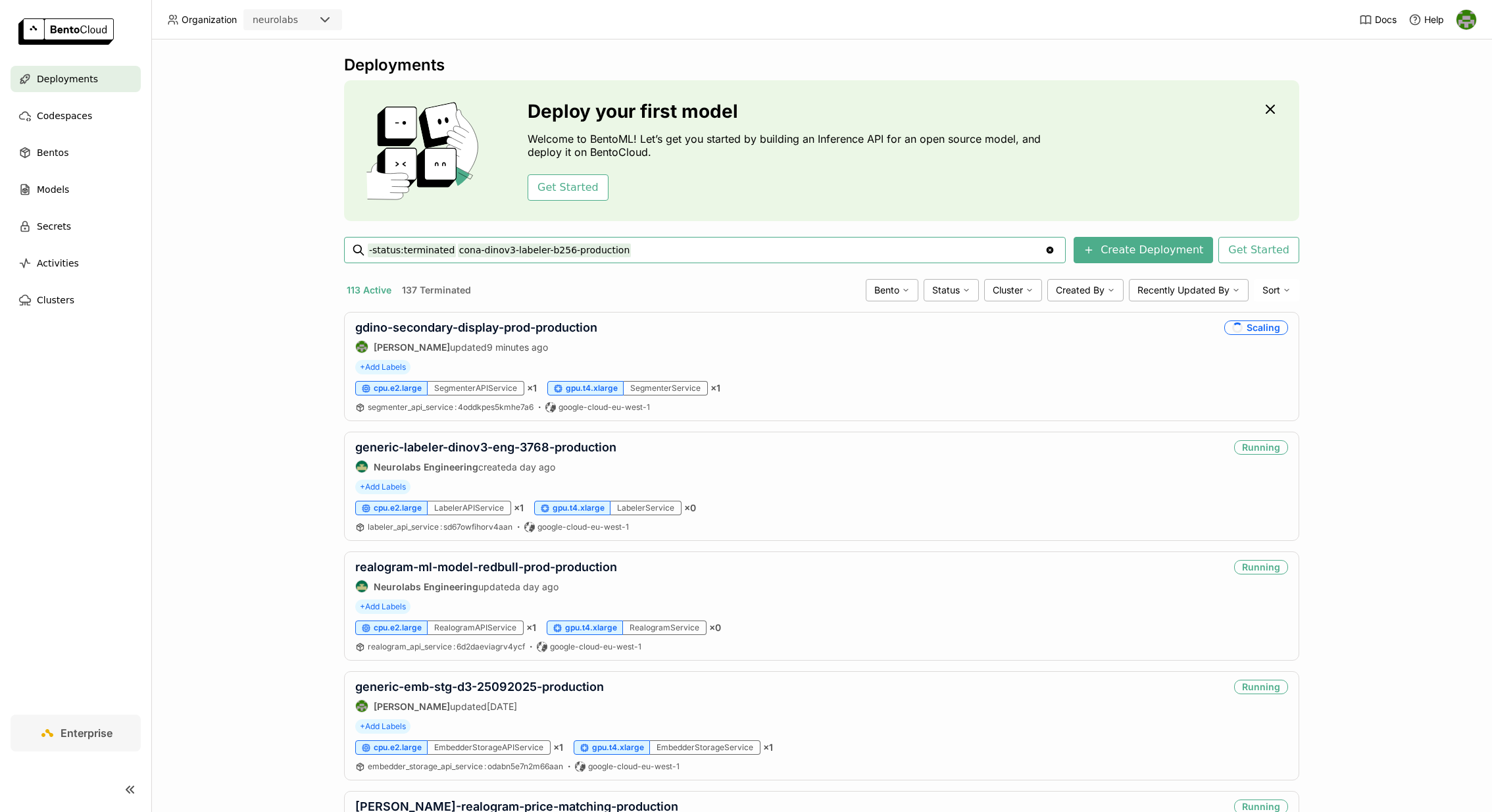
type input "-status:terminated cona-dinov3-labeler-b256-production"
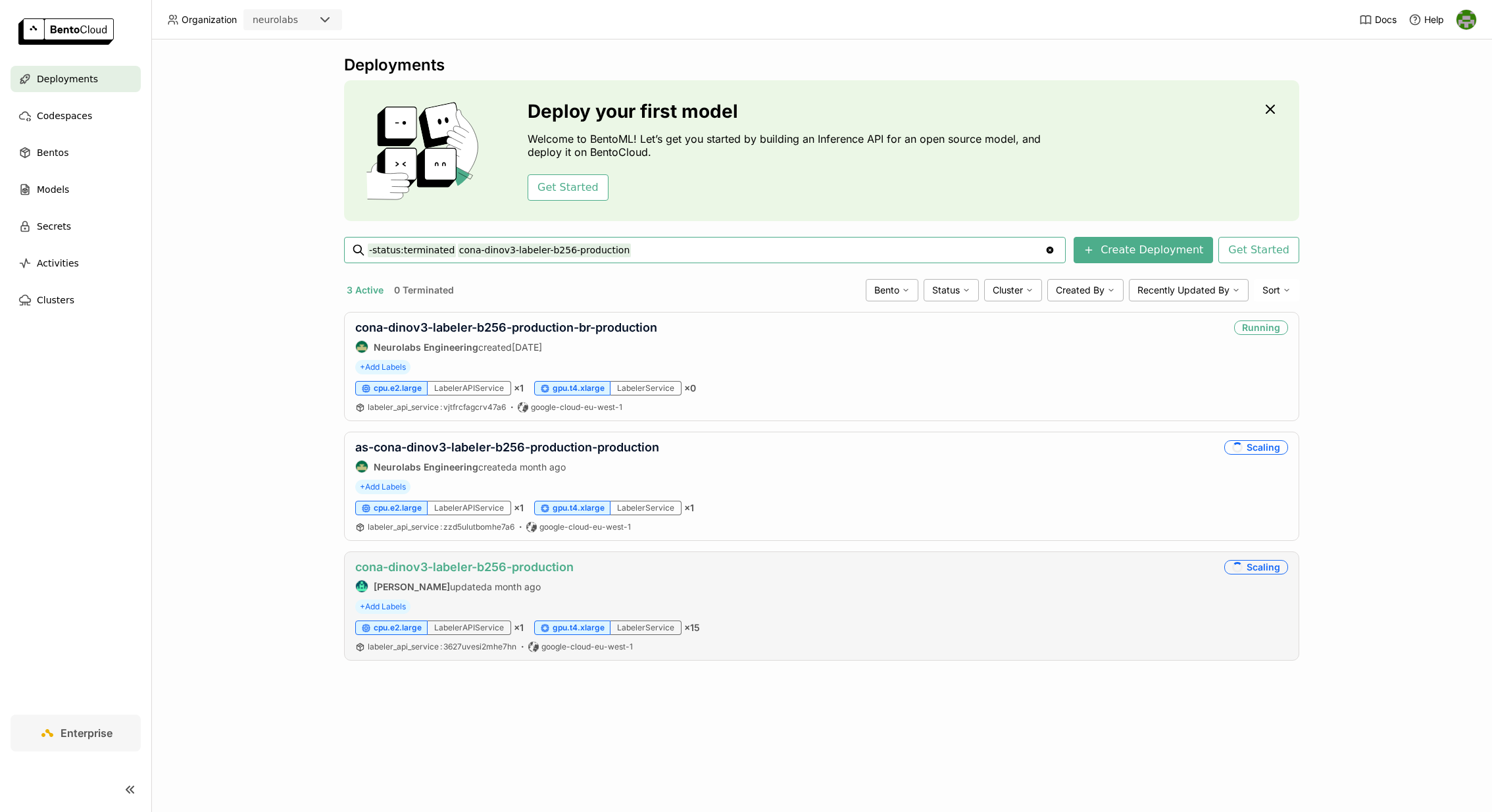
click at [544, 562] on link "cona-dinov3-labeler-b256-production" at bounding box center [464, 567] width 219 height 14
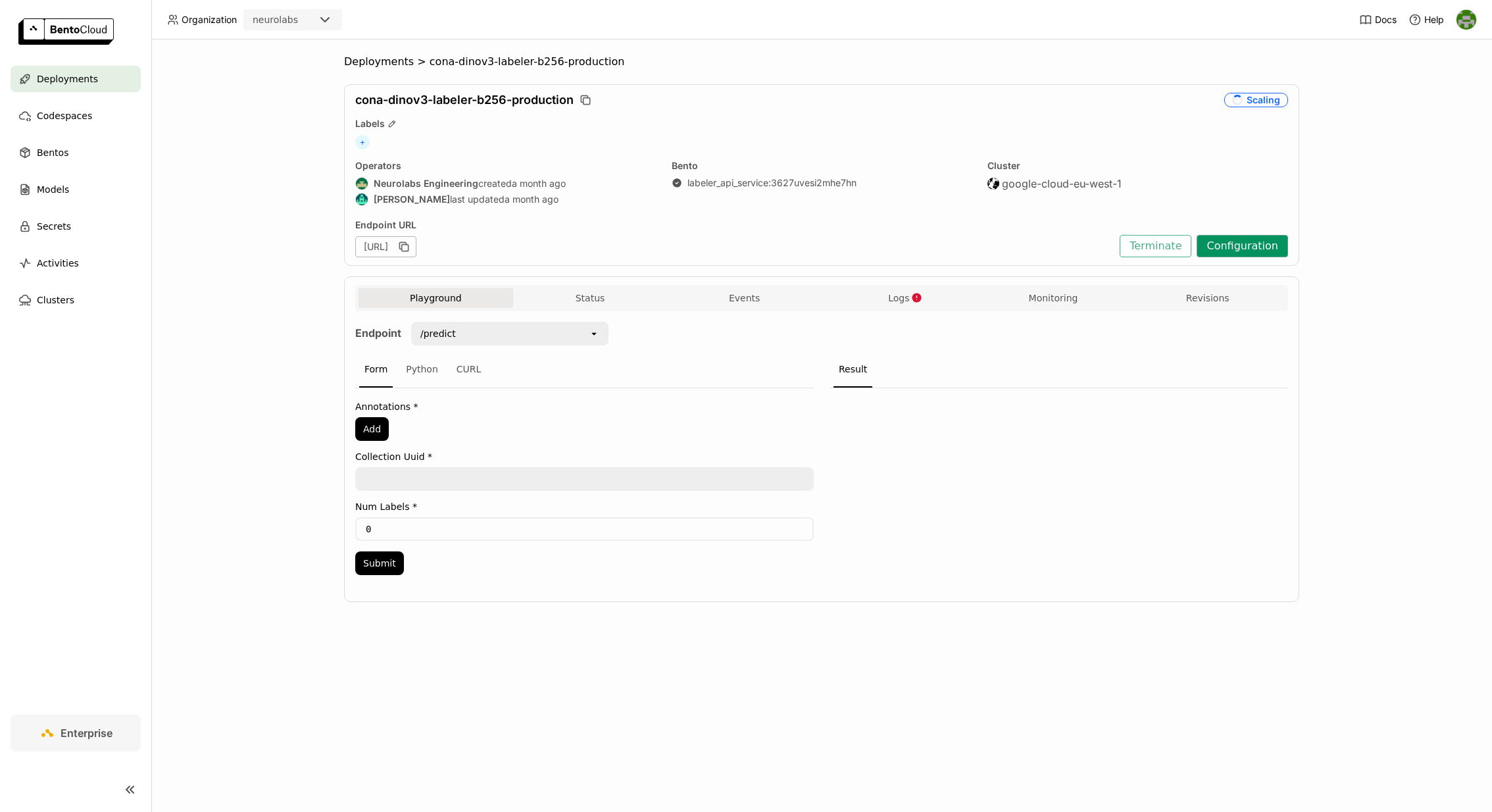
click at [1246, 246] on button "Configuration" at bounding box center [1242, 246] width 91 height 22
